Goal: Task Accomplishment & Management: Use online tool/utility

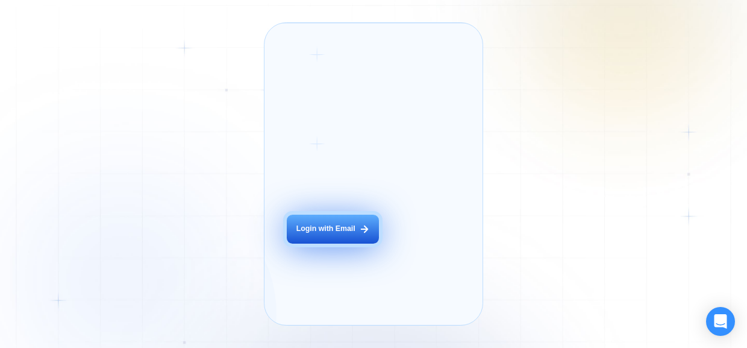
click at [333, 234] on div "Login with Email" at bounding box center [325, 229] width 59 height 10
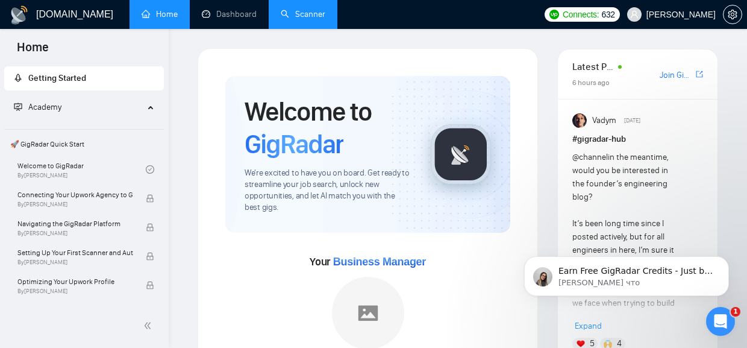
click at [295, 11] on link "Scanner" at bounding box center [303, 14] width 45 height 10
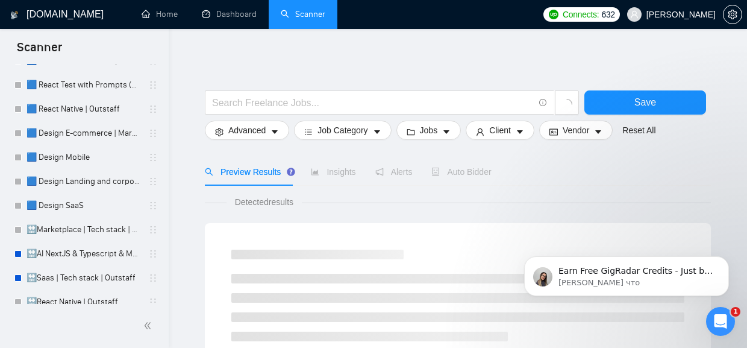
scroll to position [193, 0]
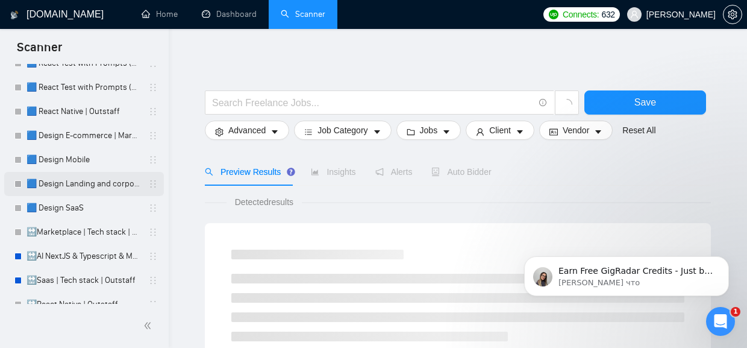
click at [92, 182] on link "🟦 Design Landing and corporate" at bounding box center [84, 184] width 114 height 24
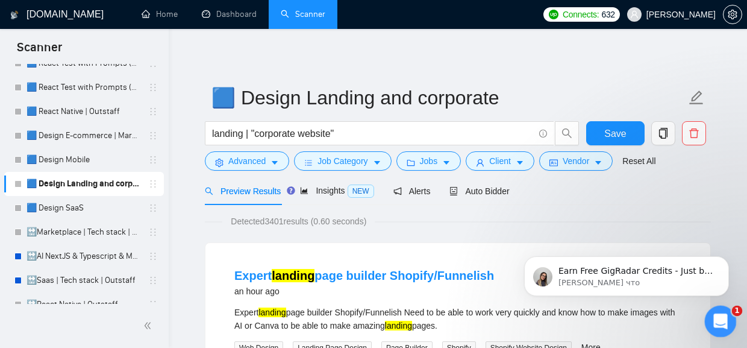
click at [715, 321] on icon "Открыть службу сообщений Intercom" at bounding box center [719, 320] width 20 height 20
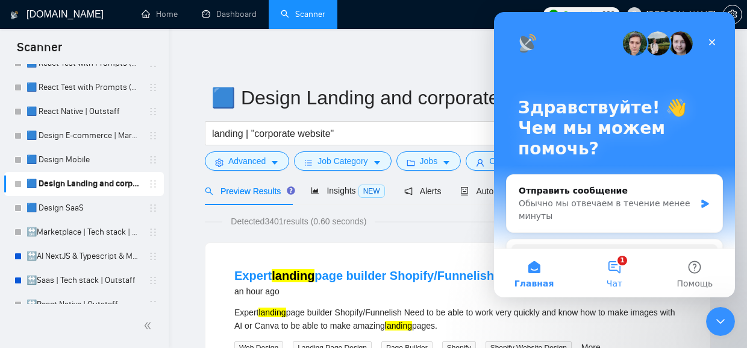
click at [616, 267] on button "1 Чат" at bounding box center [614, 273] width 80 height 48
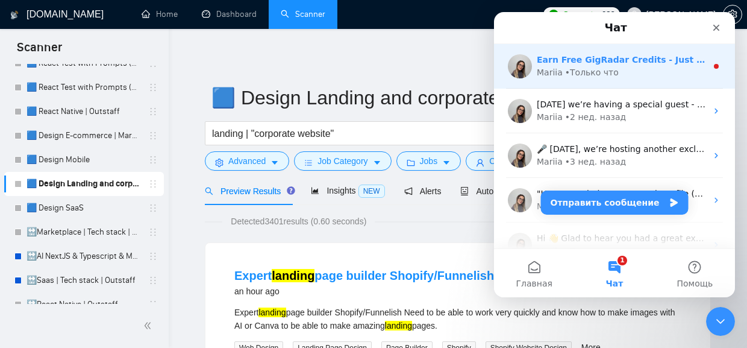
click at [566, 69] on div "• Только что" at bounding box center [592, 72] width 54 height 13
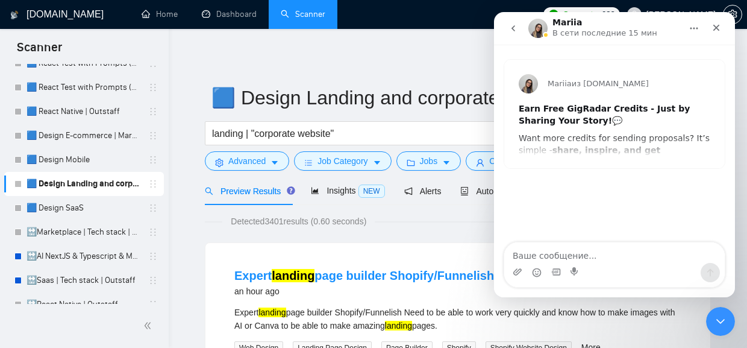
click at [567, 146] on div "Mariia из [DOMAIN_NAME] Earn Free GigRadar Credits - Just by Sharing Your Story…" at bounding box center [614, 114] width 221 height 108
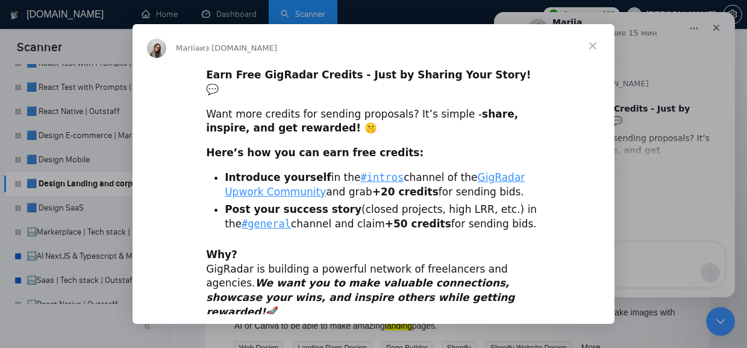
click at [591, 49] on span "Закрыть" at bounding box center [592, 45] width 43 height 43
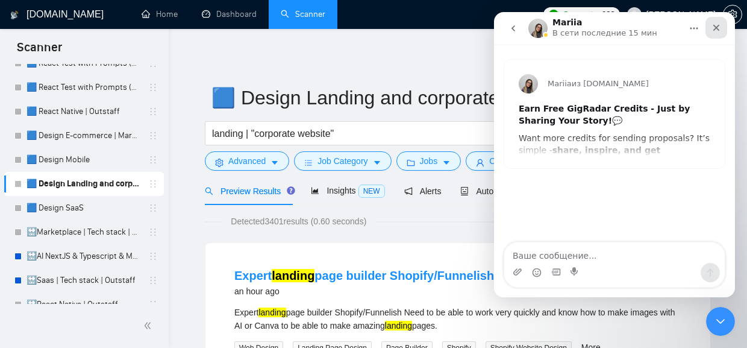
click at [716, 29] on icon "Закрыть" at bounding box center [716, 28] width 7 height 7
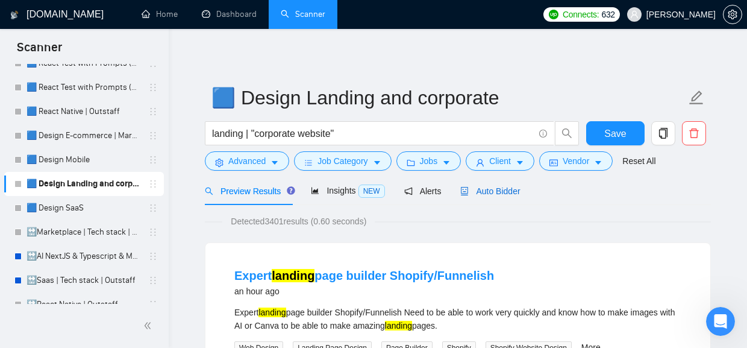
click at [489, 193] on span "Auto Bidder" at bounding box center [490, 191] width 60 height 10
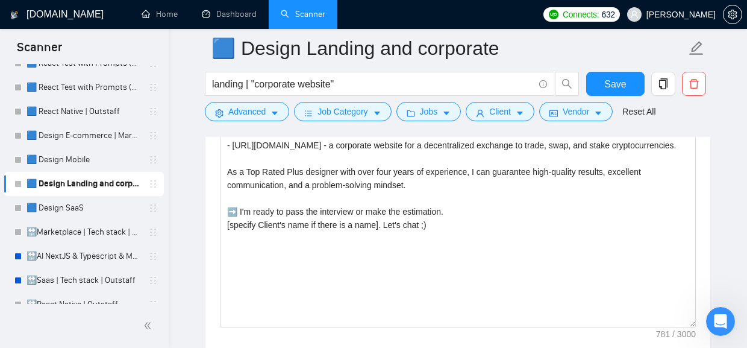
scroll to position [1521, 0]
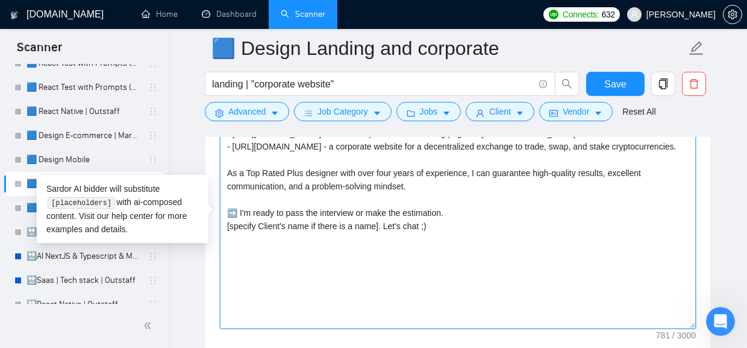
drag, startPoint x: 326, startPoint y: 183, endPoint x: 215, endPoint y: 161, distance: 113.0
click at [220, 161] on textarea "Cover letter template:" at bounding box center [458, 192] width 476 height 271
